Goal: Find specific page/section: Find specific page/section

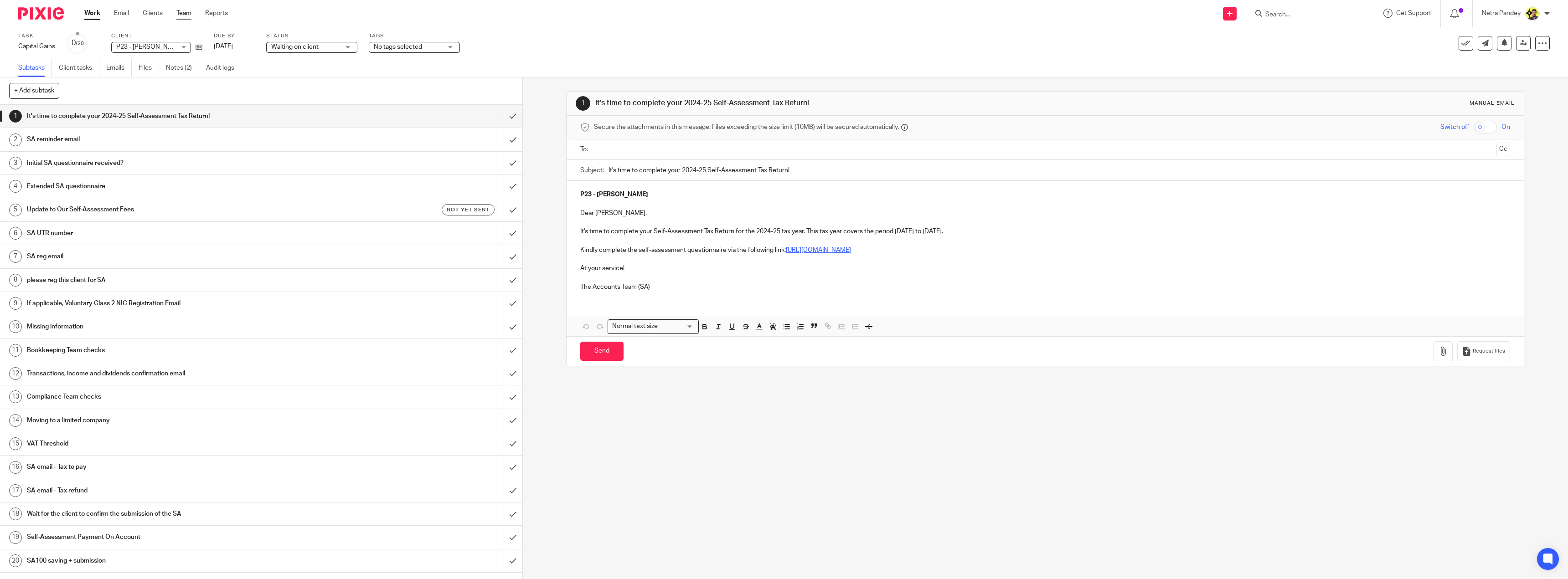
click at [183, 9] on link "Team" at bounding box center [183, 13] width 15 height 9
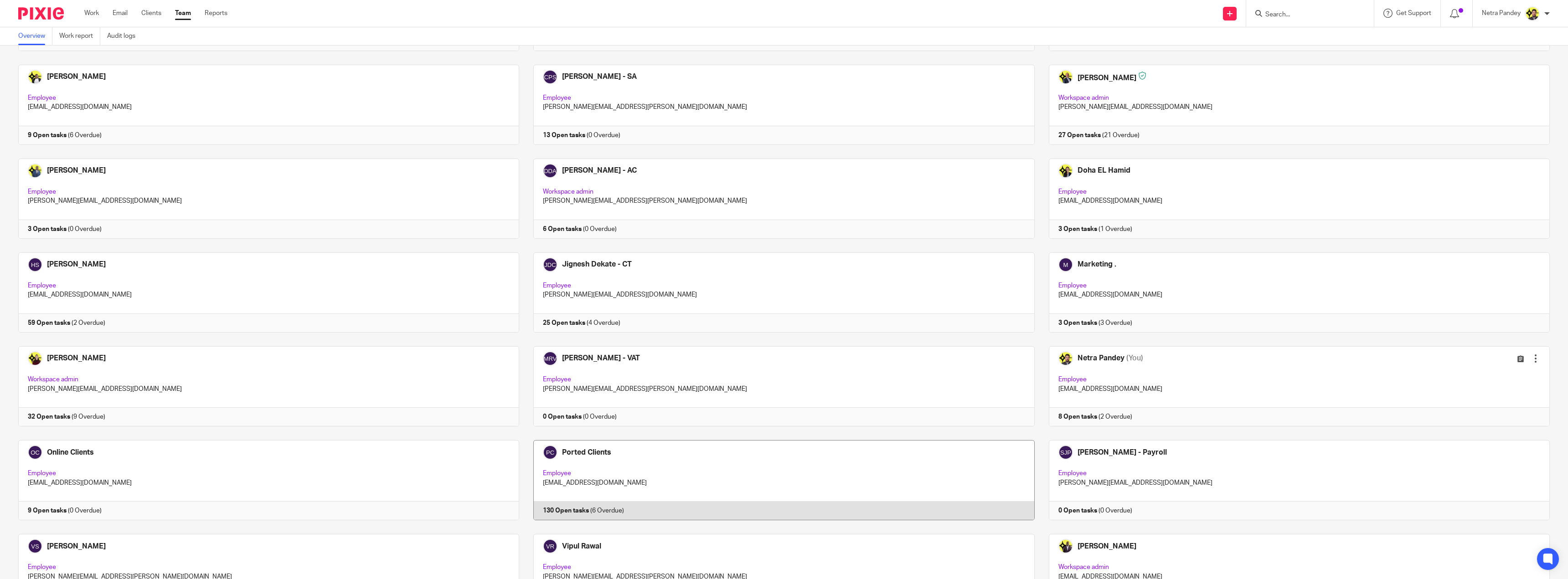
scroll to position [228, 0]
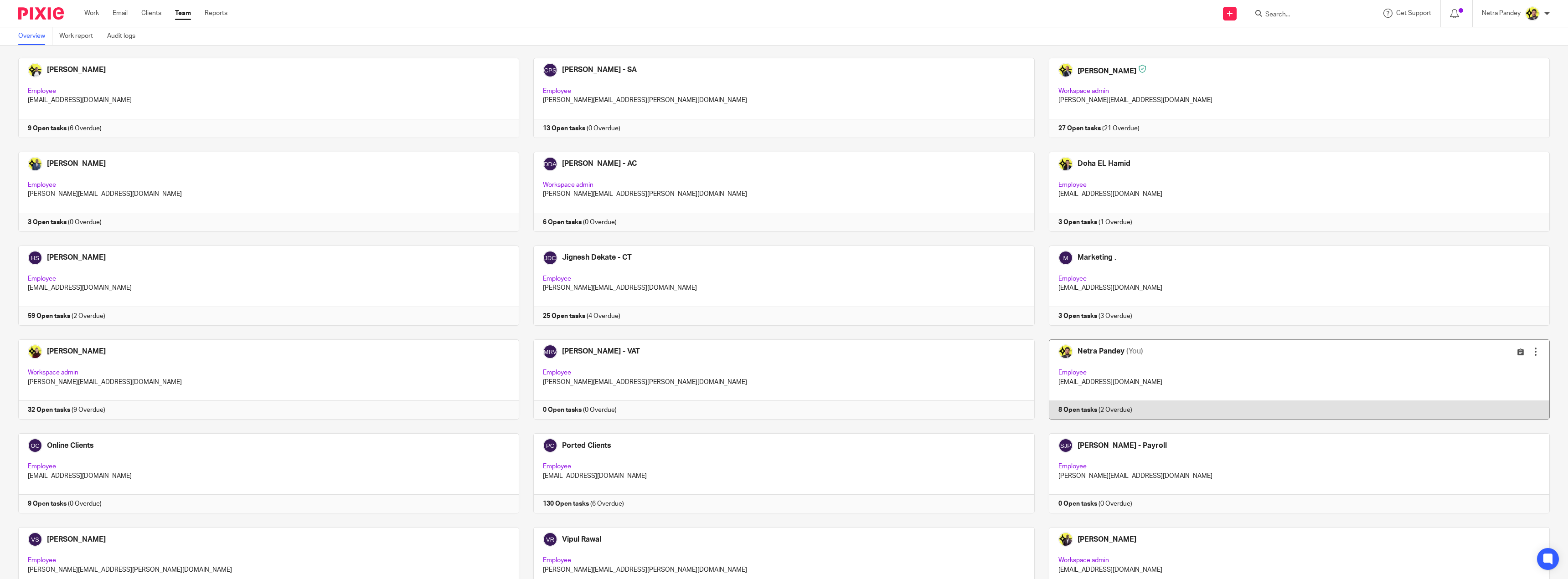
click at [1067, 393] on link at bounding box center [1293, 379] width 515 height 80
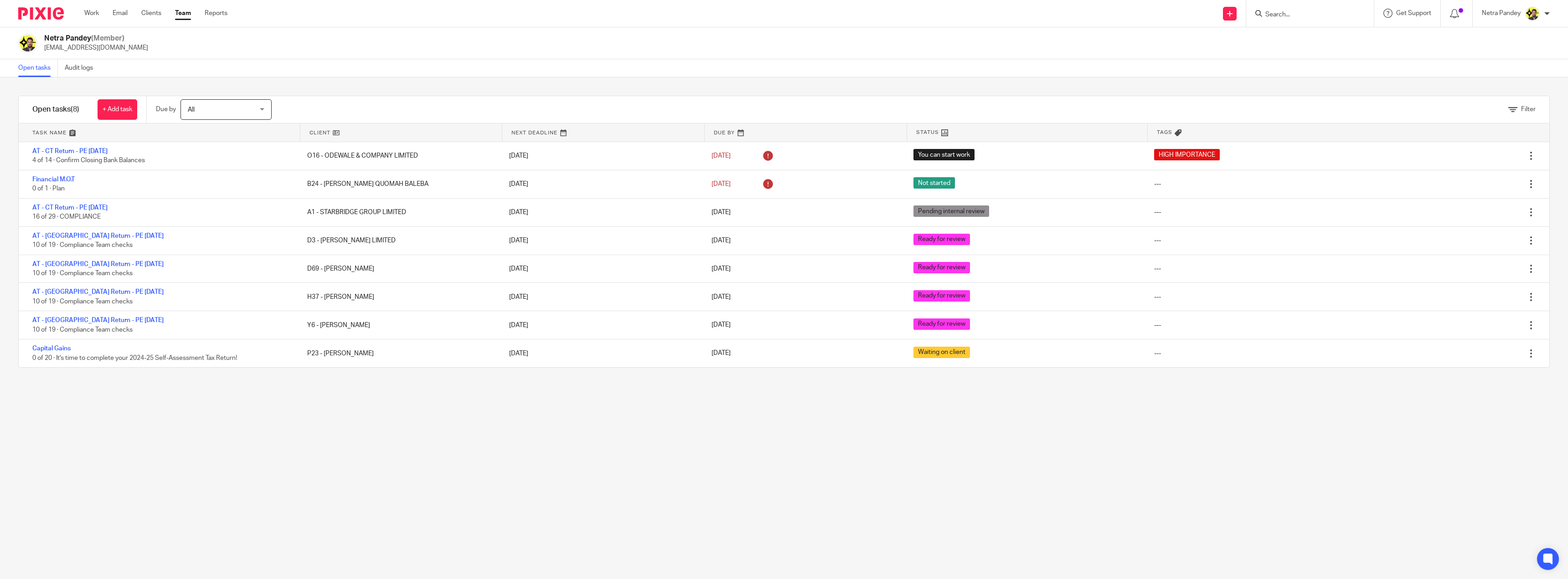
click at [1280, 13] on input "Search" at bounding box center [1306, 15] width 82 height 8
type input "BALEBA"
click button "submit" at bounding box center [0, 0] width 0 height 0
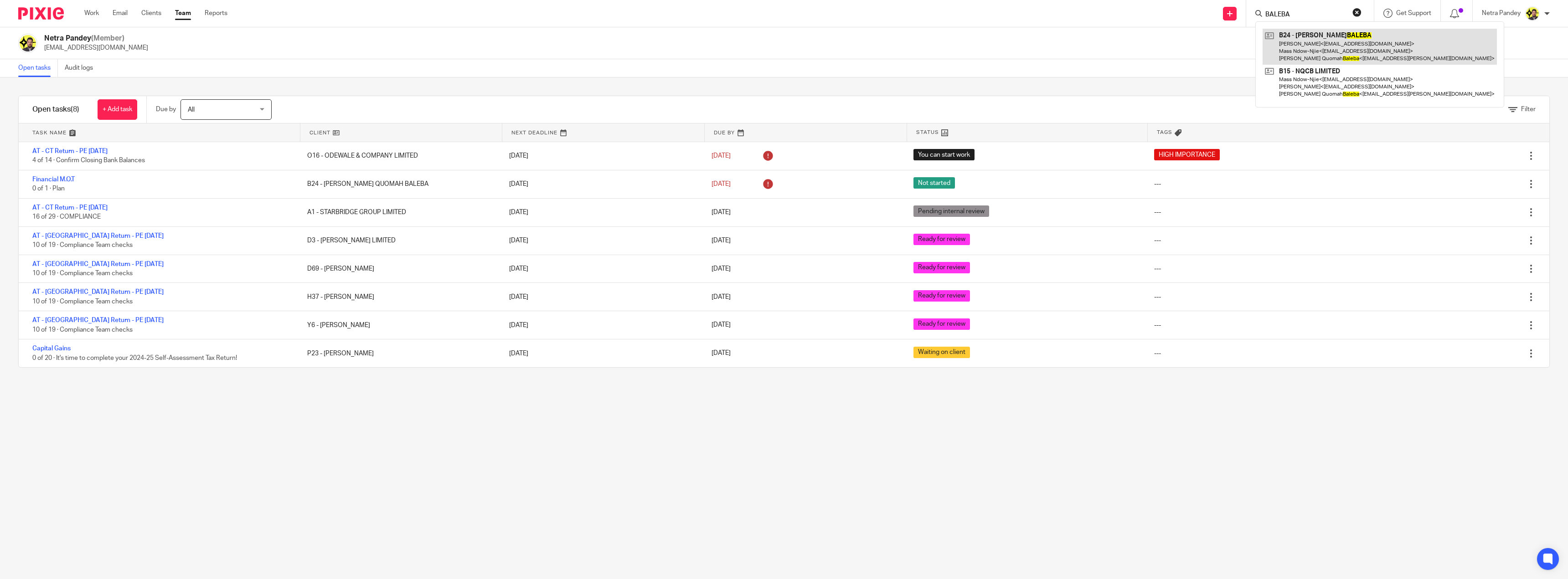
click at [1312, 34] on link at bounding box center [1381, 46] width 235 height 36
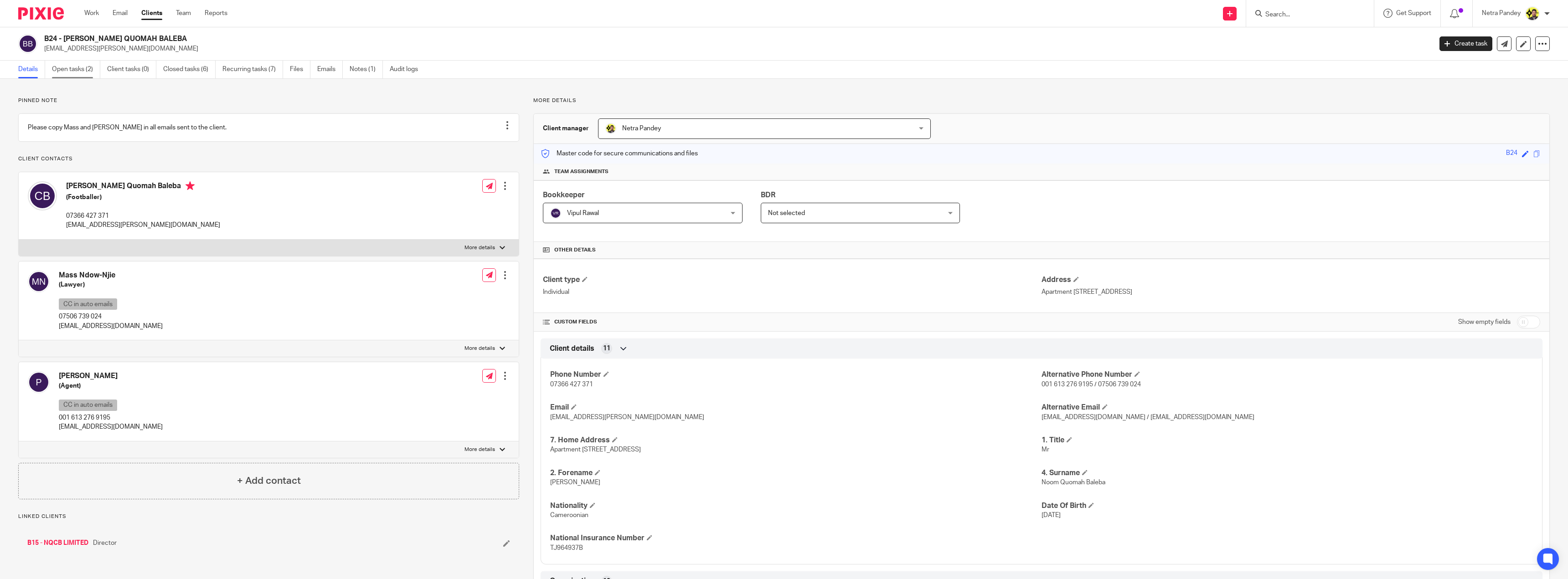
click at [66, 70] on link "Open tasks (2)" at bounding box center [76, 69] width 48 height 18
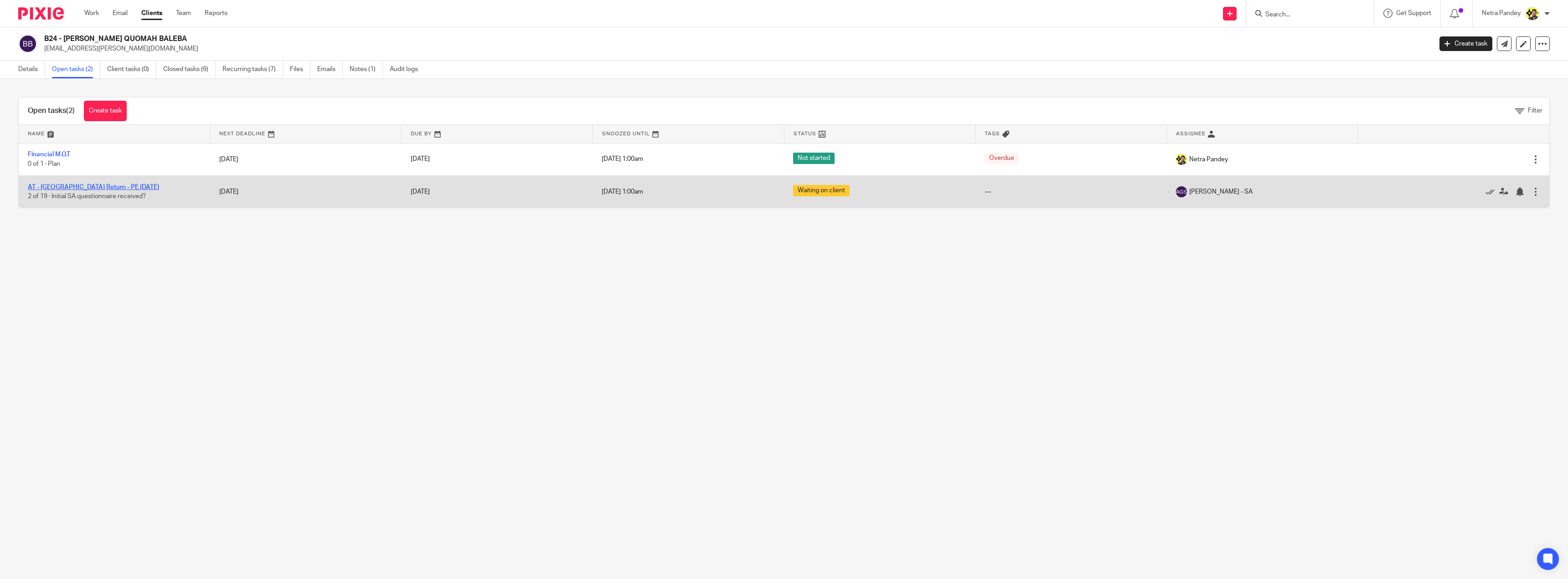
click at [64, 187] on link "AT - [GEOGRAPHIC_DATA] Return - PE [DATE]" at bounding box center [93, 187] width 131 height 7
